Goal: Obtain resource: Obtain resource

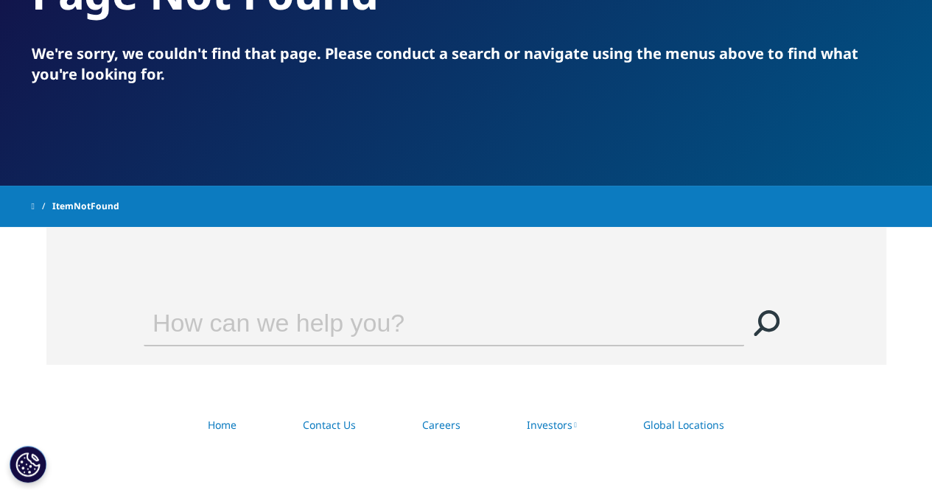
scroll to position [186, 0]
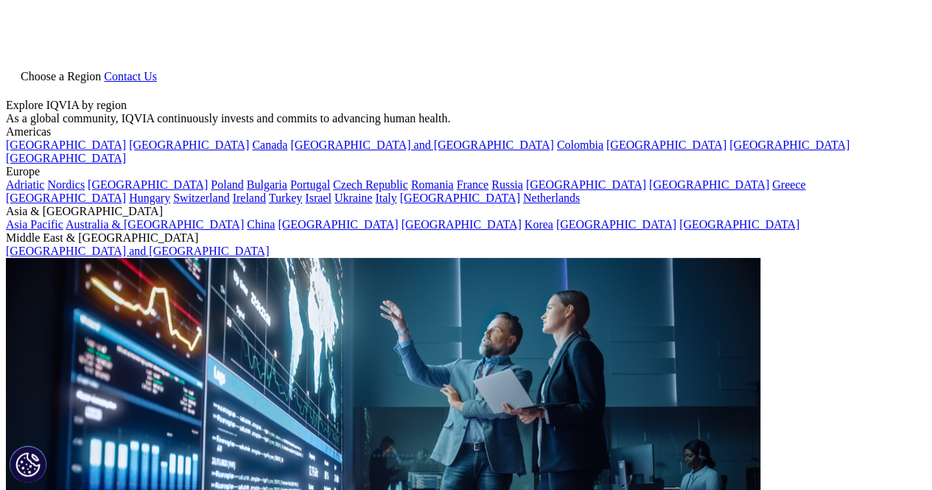
scroll to position [346, 869]
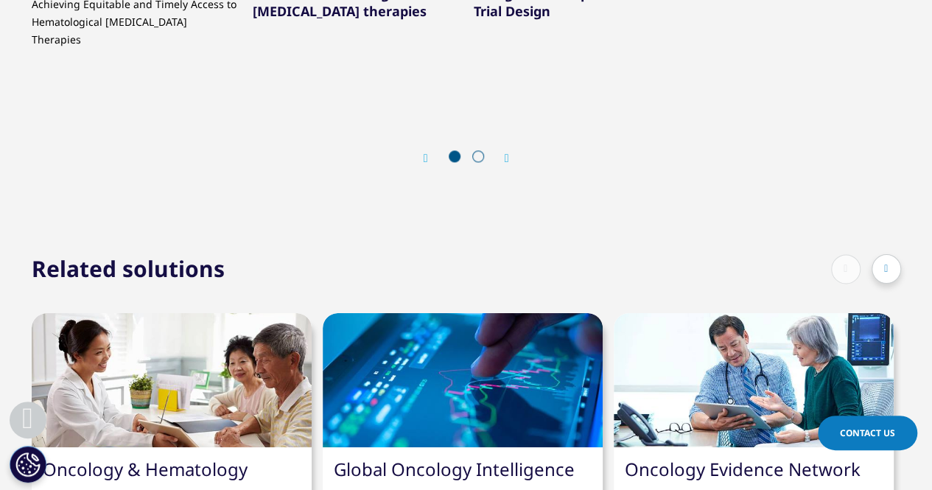
scroll to position [3842, 0]
